Goal: Navigation & Orientation: Find specific page/section

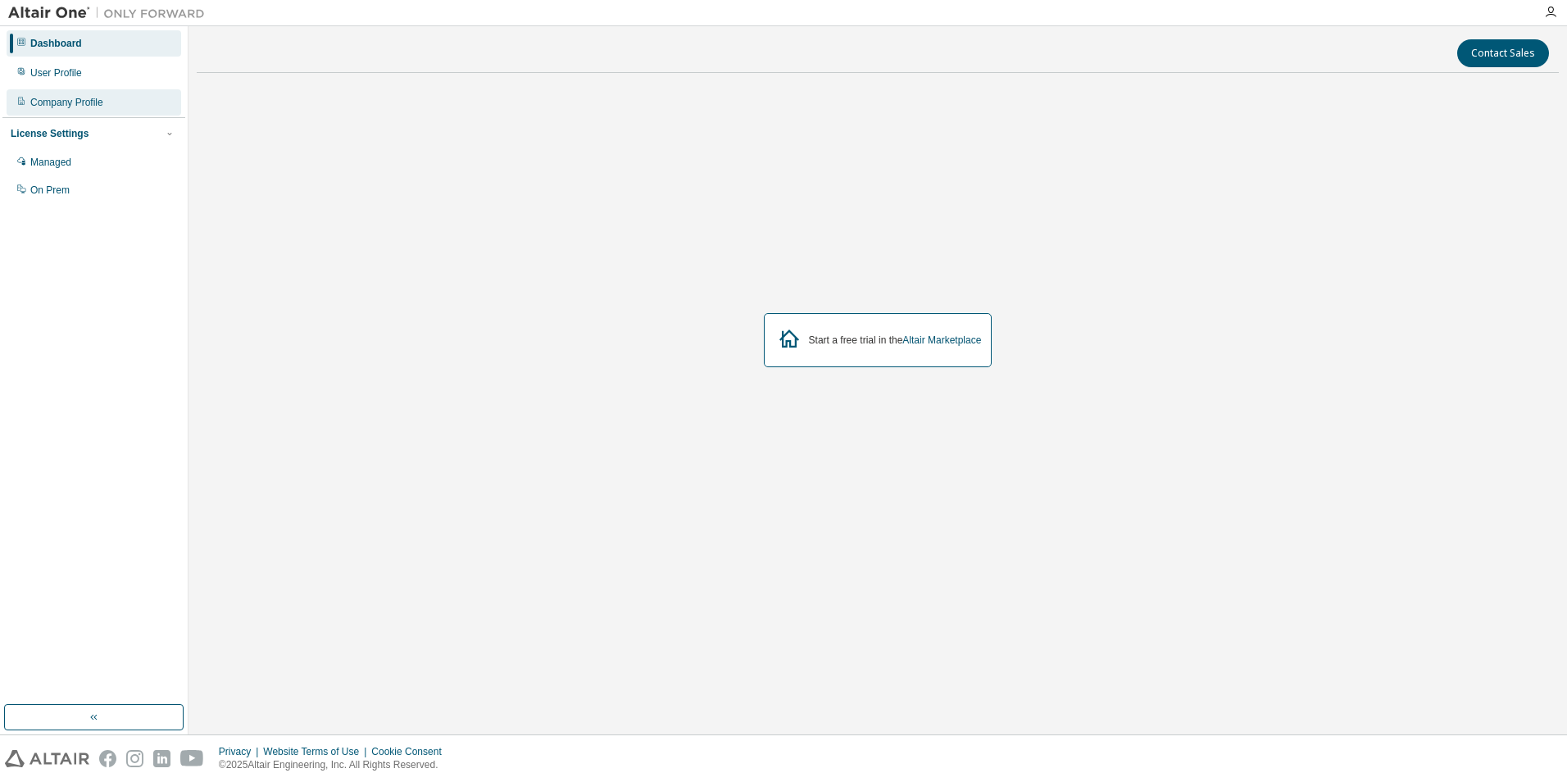
click at [62, 100] on div "Company Profile" at bounding box center [66, 102] width 73 height 13
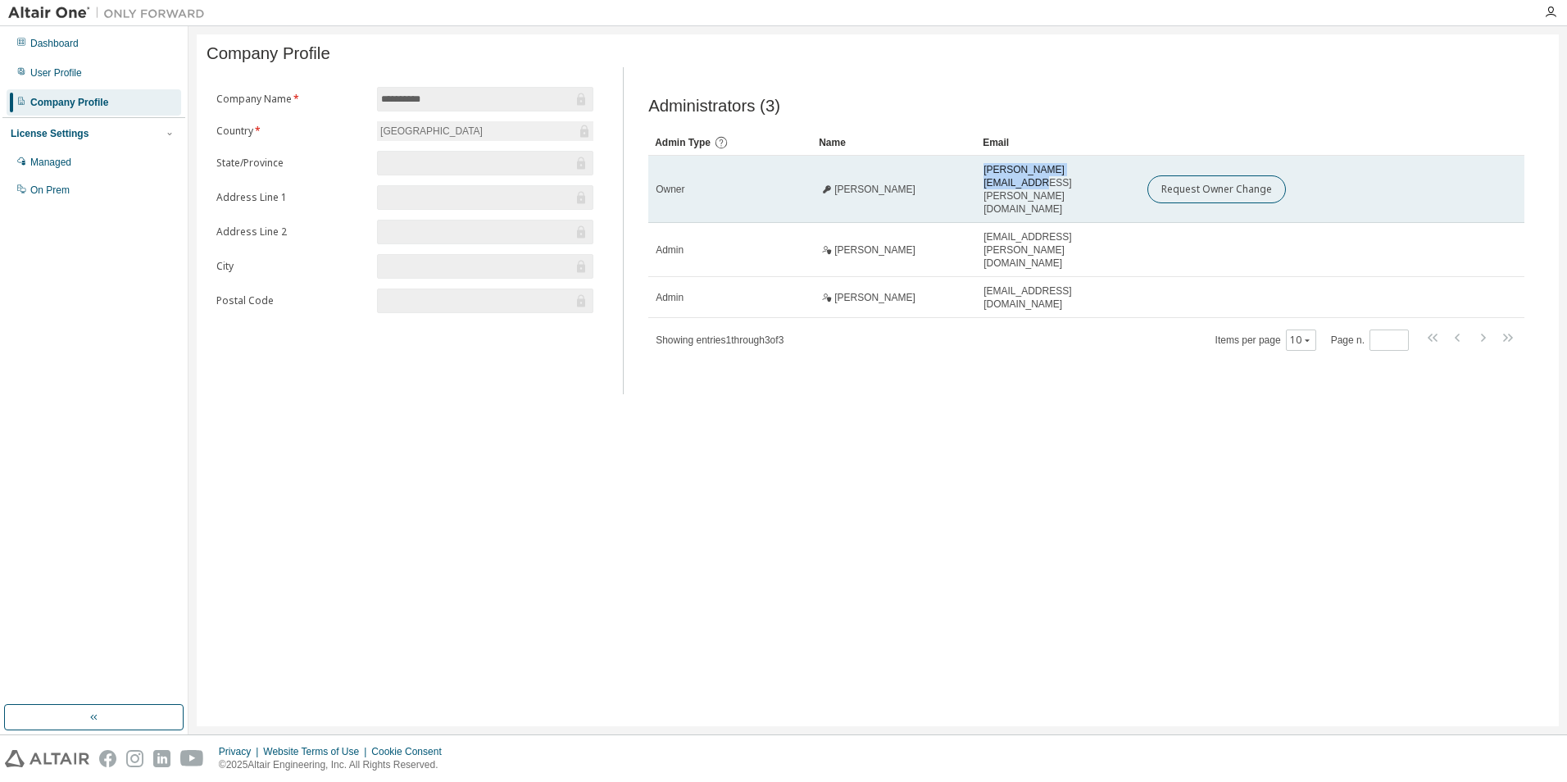
drag, startPoint x: 984, startPoint y: 184, endPoint x: 1119, endPoint y: 185, distance: 135.3
click at [1119, 185] on div "raghav.haribal@wipro.com" at bounding box center [1058, 189] width 149 height 52
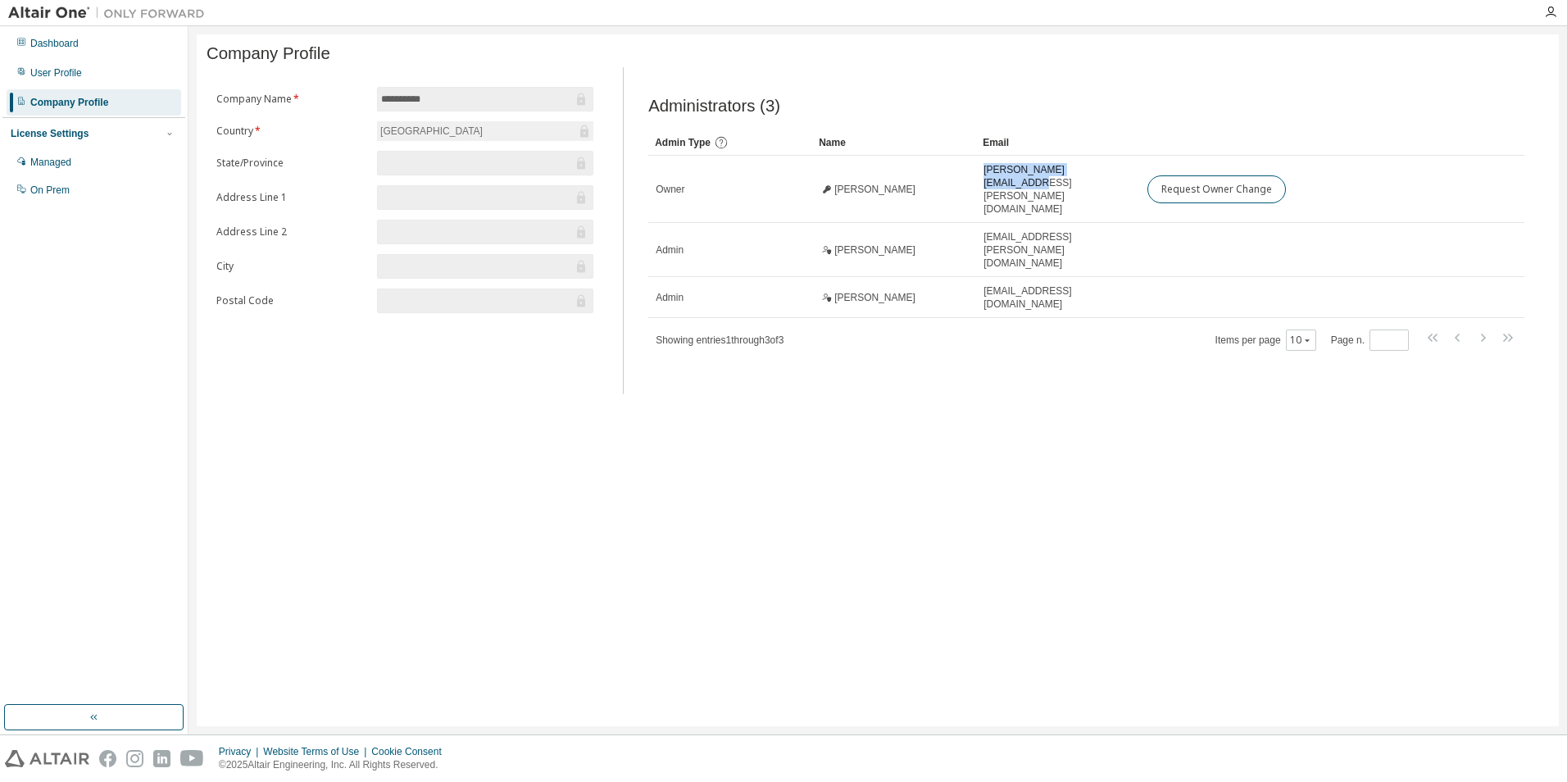
copy span "raghav.haribal@wipro.com"
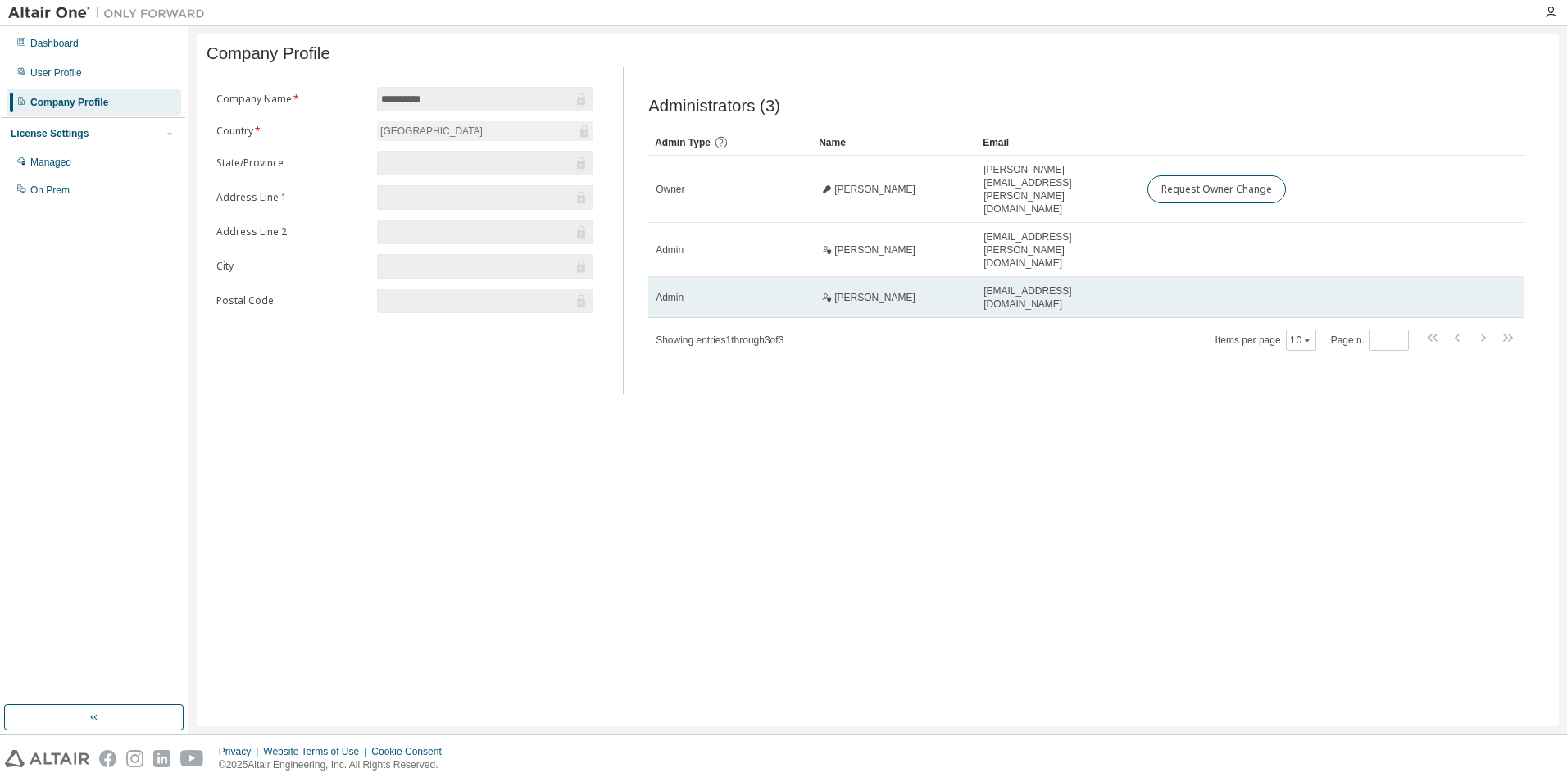
click at [1139, 277] on td "ramachandran.m81@wipro.com" at bounding box center [1058, 297] width 164 height 41
drag, startPoint x: 1126, startPoint y: 266, endPoint x: 984, endPoint y: 269, distance: 142.7
click at [984, 284] on div "ramachandran.m81@wipro.com" at bounding box center [1058, 297] width 149 height 26
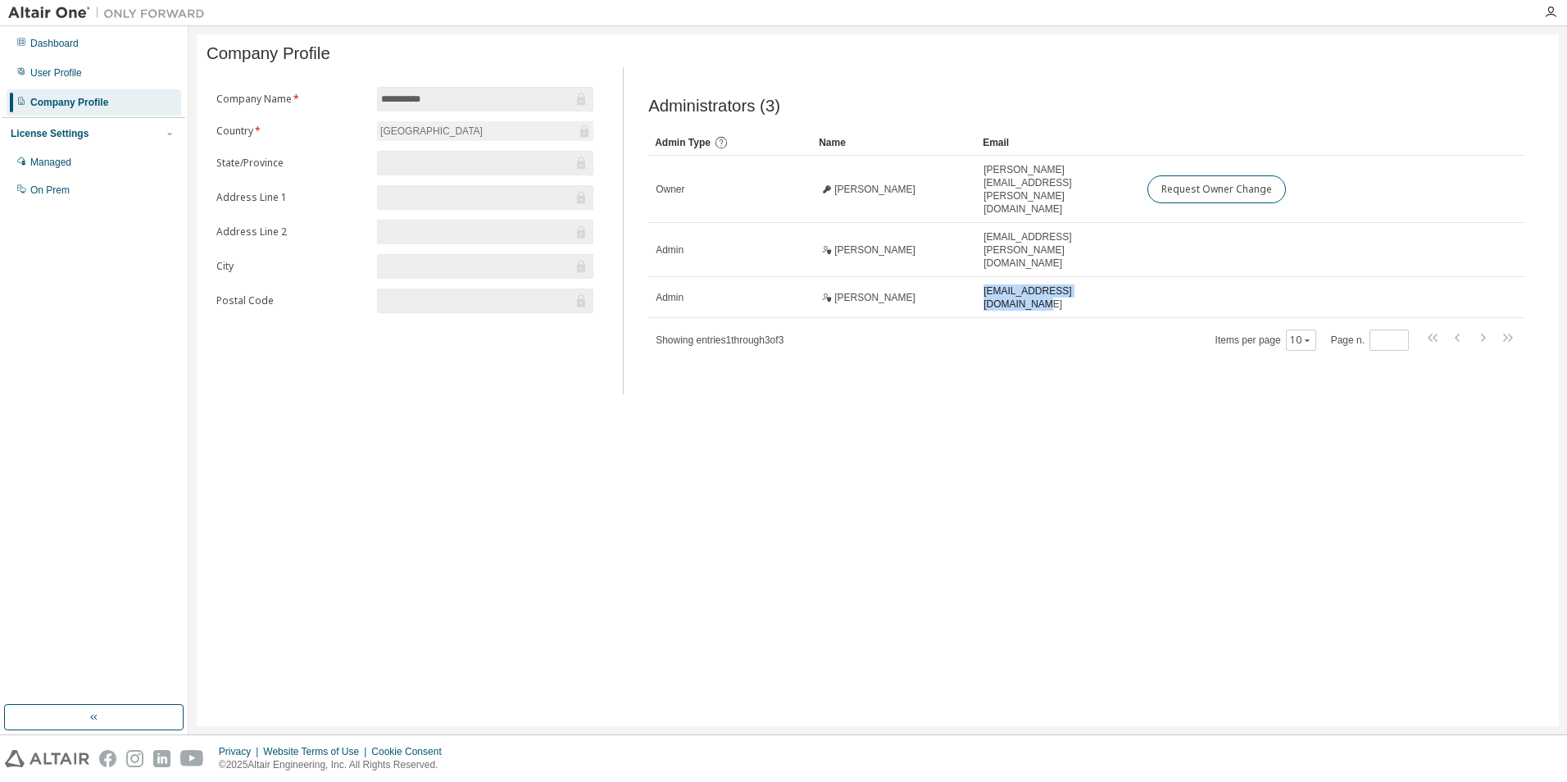
copy span "ramachandran.m81@wipro.com"
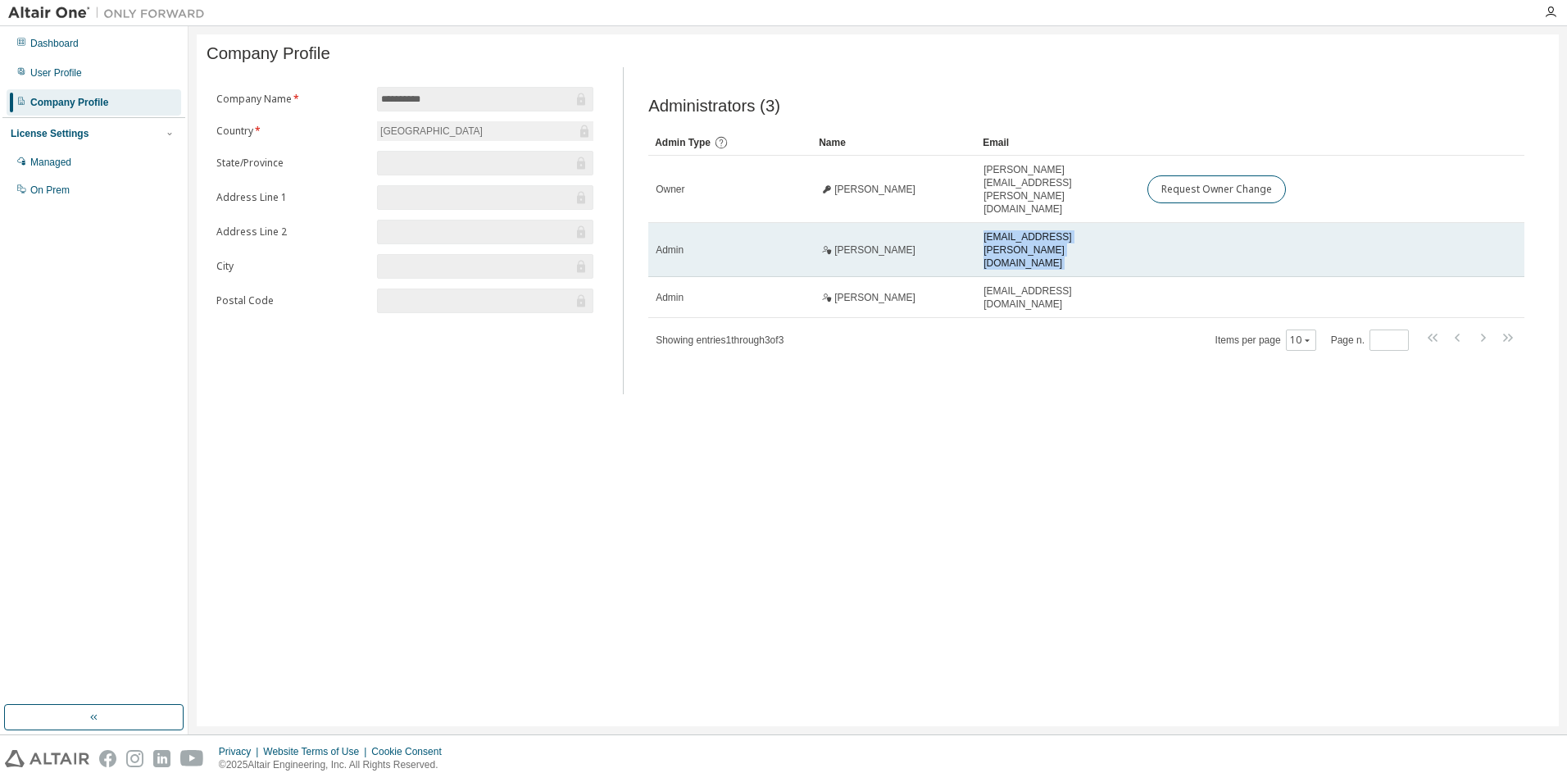
drag, startPoint x: 1145, startPoint y: 227, endPoint x: 985, endPoint y: 234, distance: 160.8
click at [985, 234] on tr "Admin Prabhakar Cherukupally prabhakar.cherukupally@wipro.com" at bounding box center [1086, 250] width 876 height 54
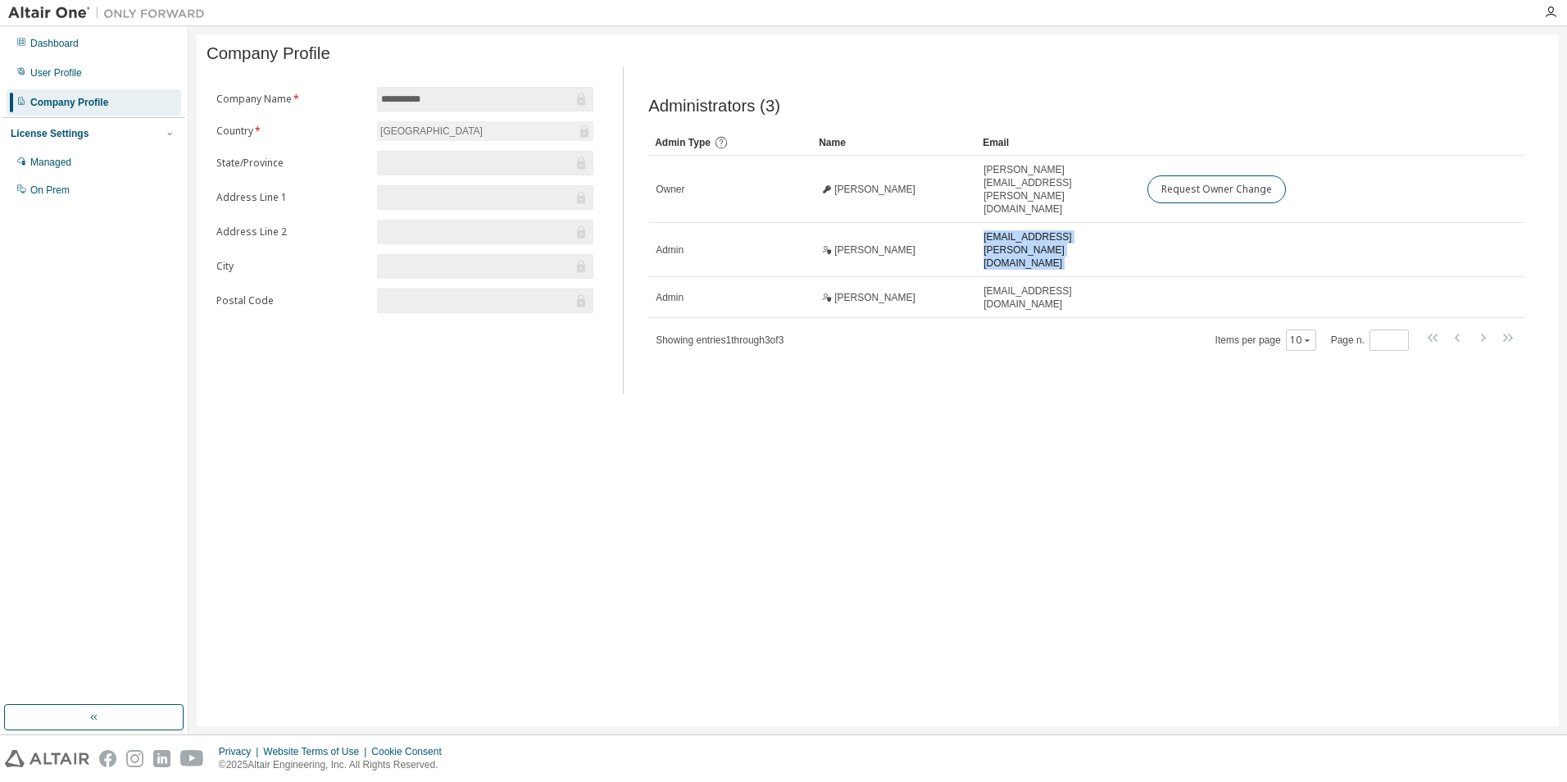
copy tr "prabhakar.cherukupally@wipro.com"
click at [1027, 328] on div "Administrators (3) Clear Load Save Save As Field Operator Value Select filter S…" at bounding box center [1087, 235] width 916 height 317
click at [72, 75] on div "User Profile" at bounding box center [56, 72] width 52 height 13
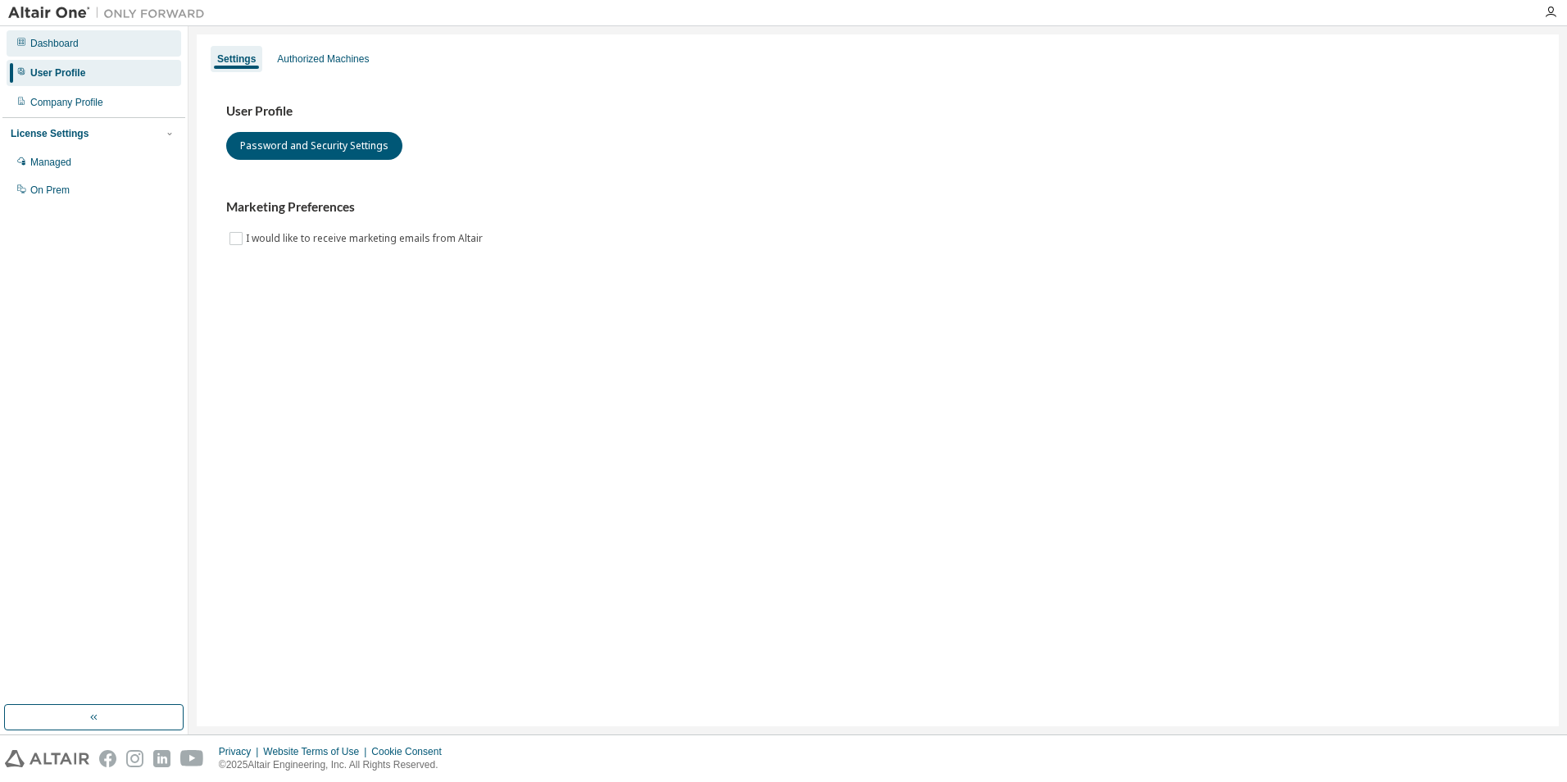
click at [50, 46] on div "Dashboard" at bounding box center [54, 43] width 48 height 13
click at [42, 47] on div "Dashboard" at bounding box center [54, 43] width 48 height 13
click at [306, 59] on div "Authorized Machines" at bounding box center [323, 58] width 92 height 13
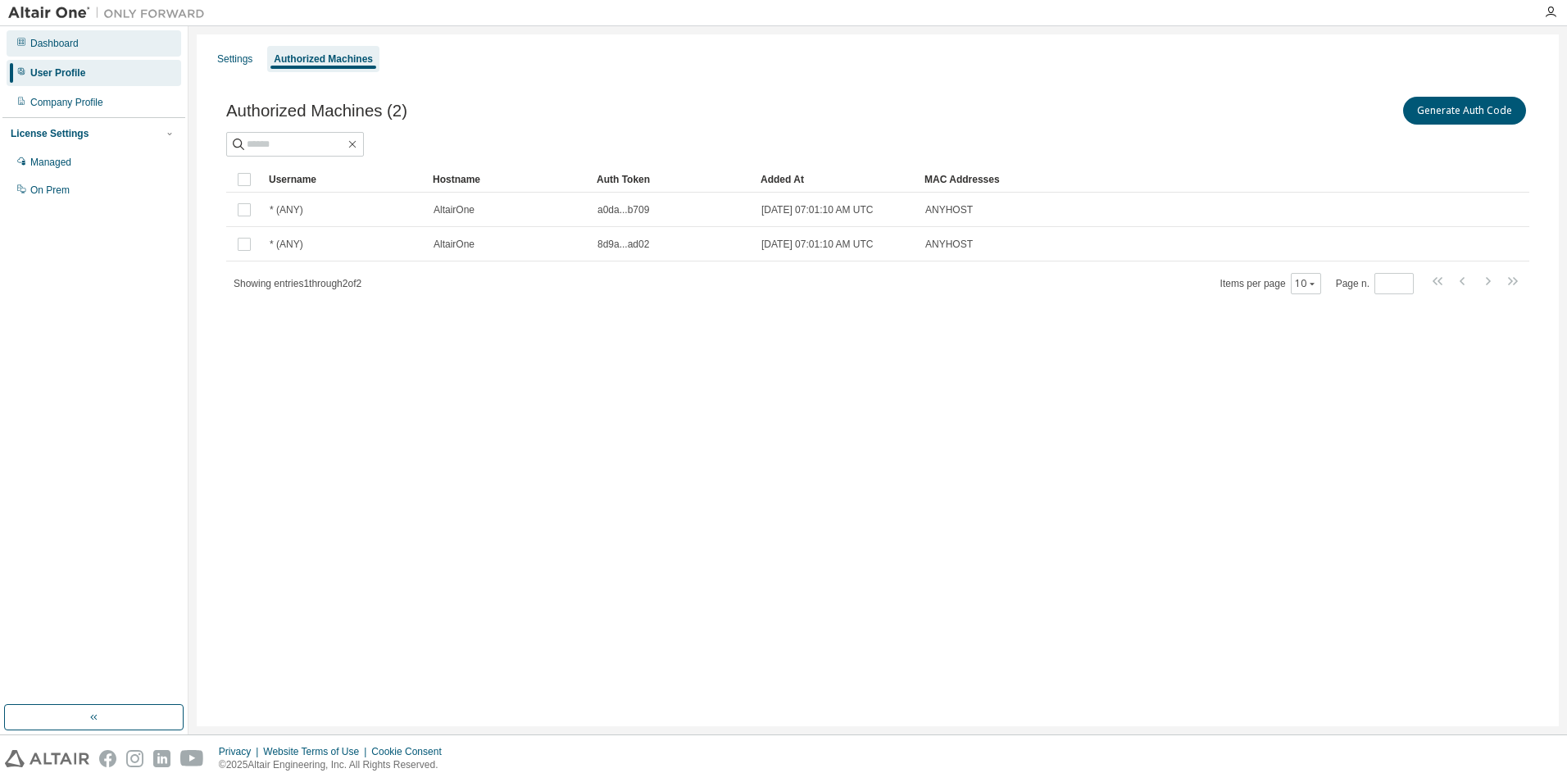
click at [67, 46] on div "Dashboard" at bounding box center [54, 43] width 48 height 13
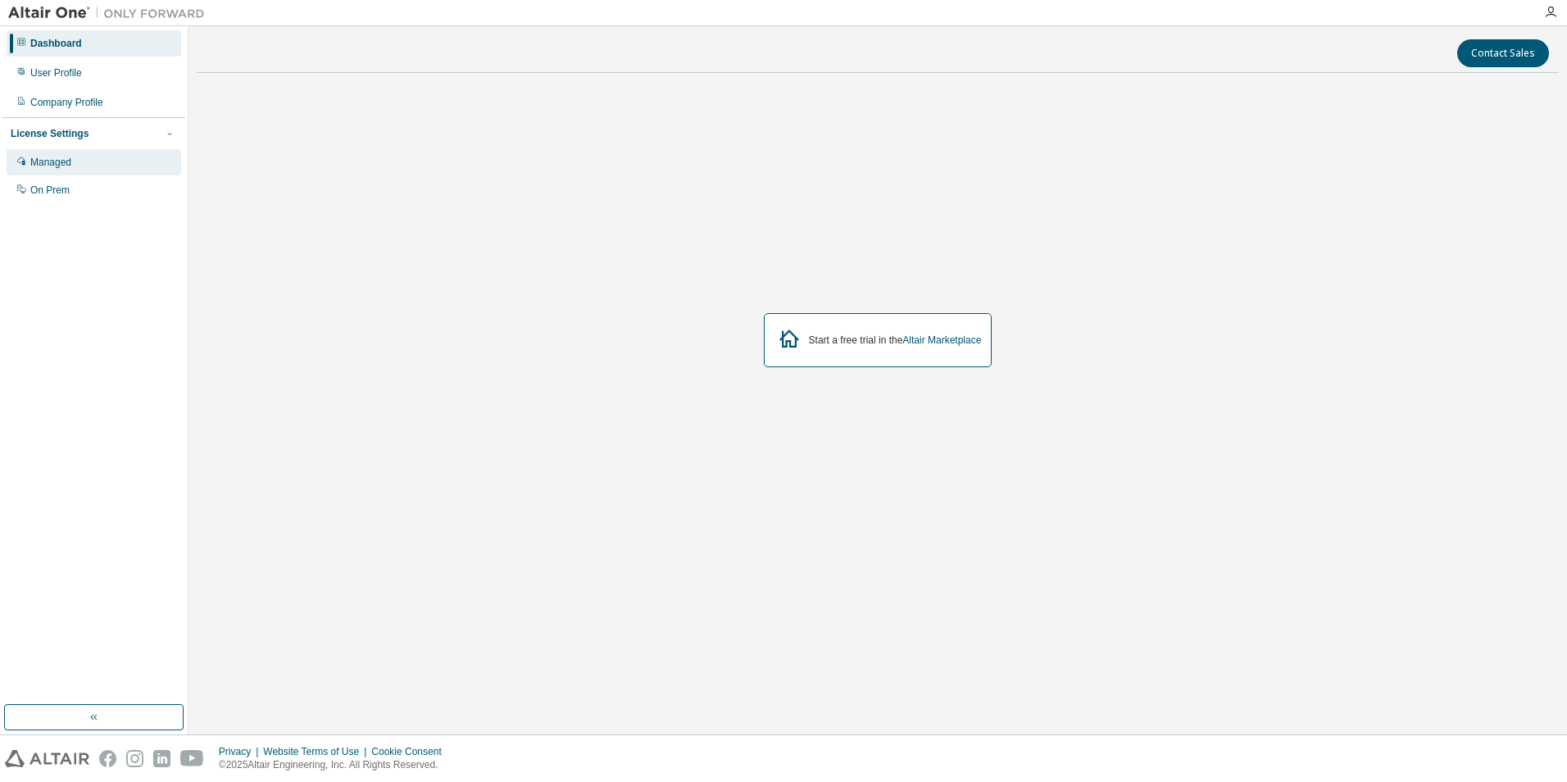
click at [54, 166] on div "Managed" at bounding box center [50, 162] width 41 height 13
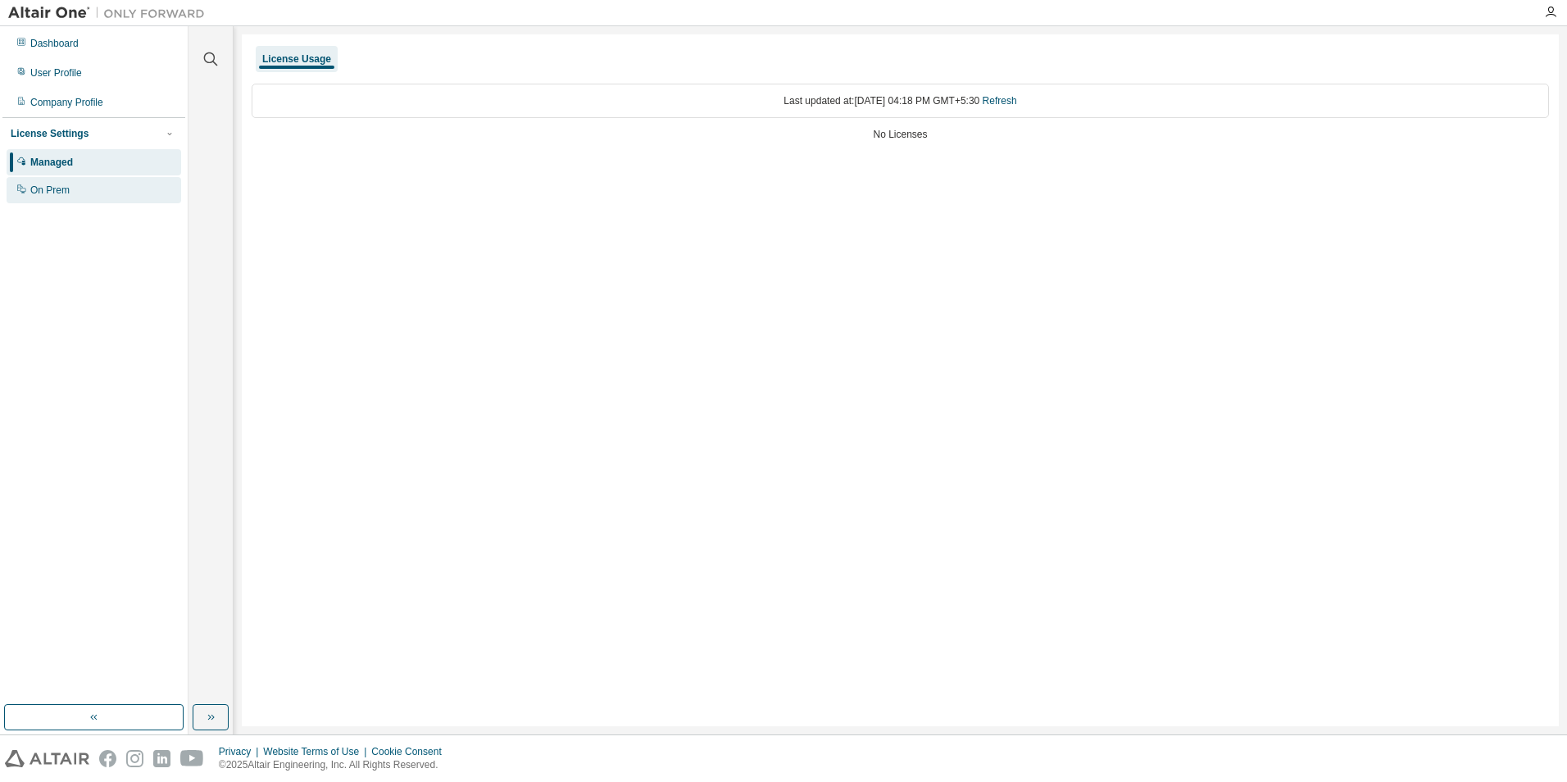
click at [61, 191] on div "On Prem" at bounding box center [49, 190] width 39 height 13
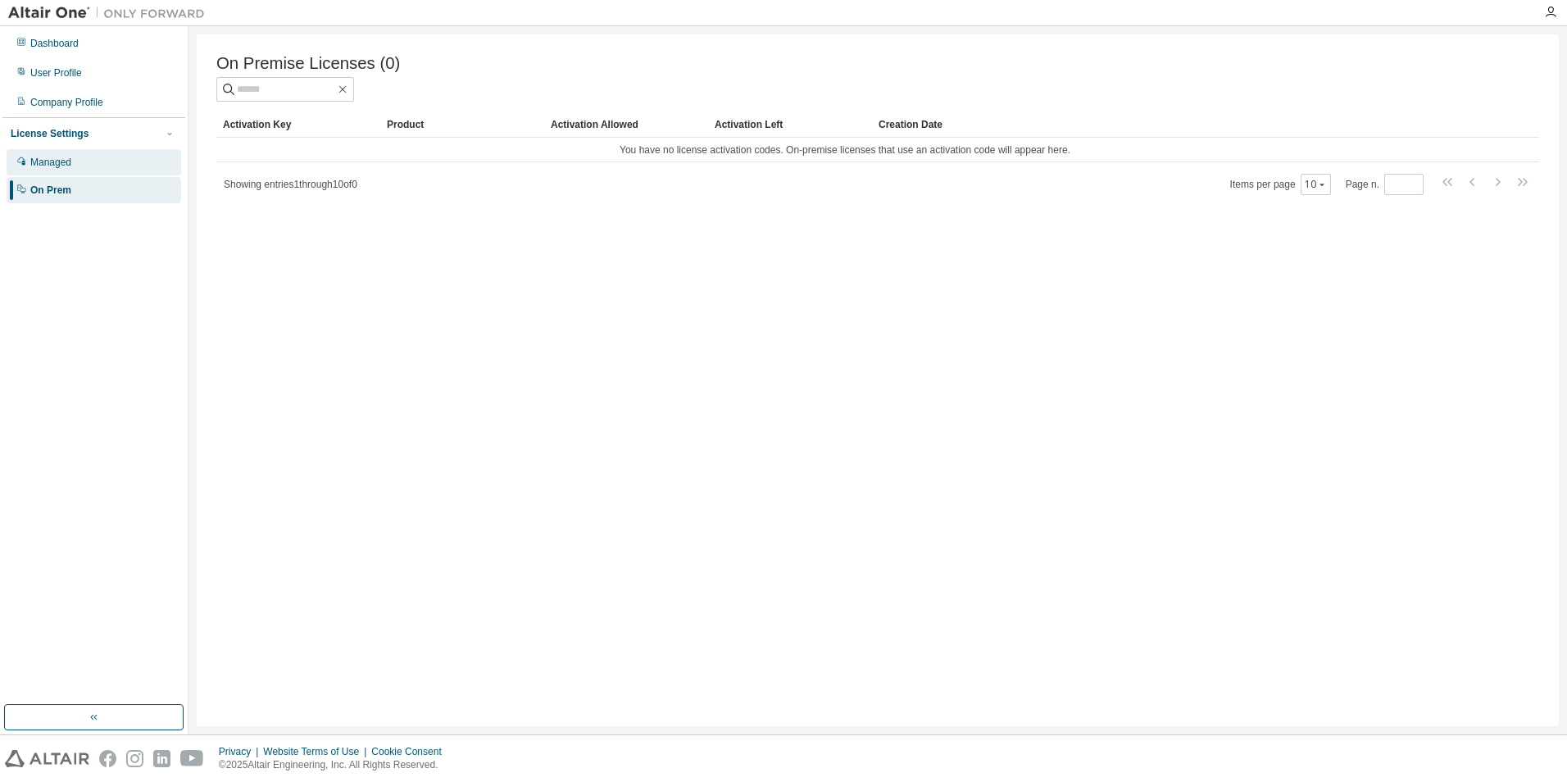
click at [57, 167] on div "Managed" at bounding box center [50, 162] width 41 height 13
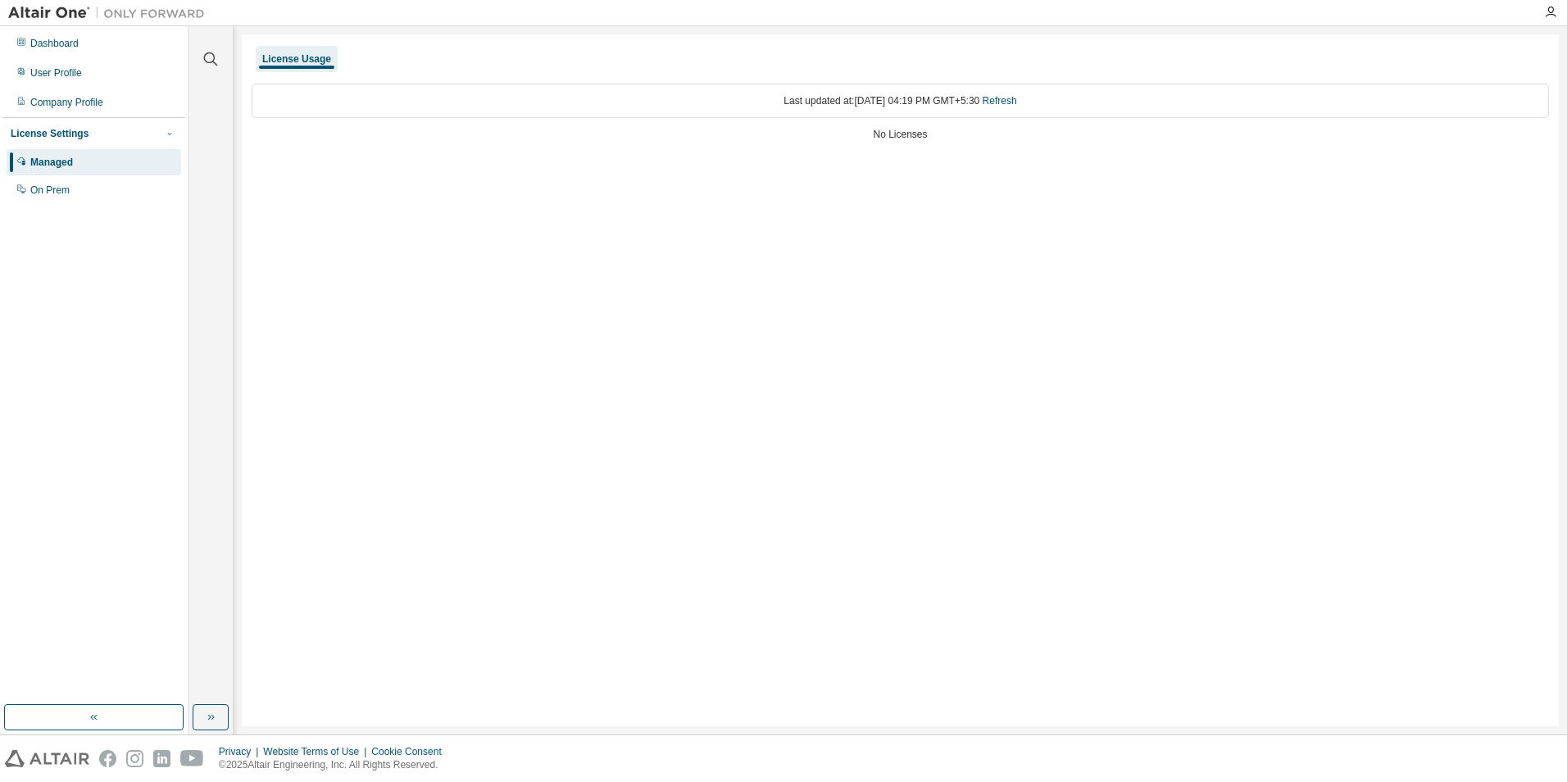
click at [166, 133] on icon "button" at bounding box center [170, 134] width 10 height 10
